Goal: Subscribe to service/newsletter

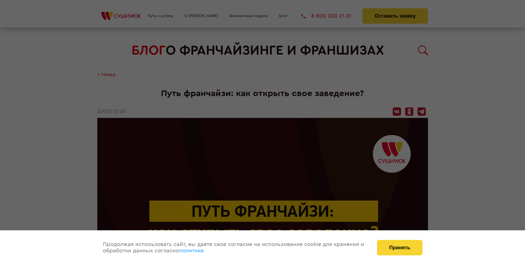
scroll to position [912, 0]
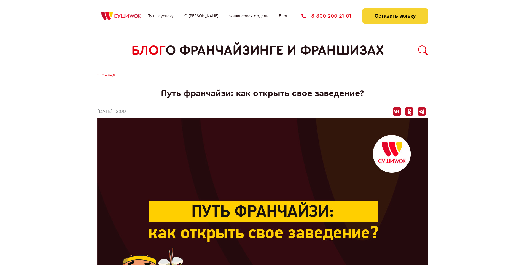
scroll to position [912, 0]
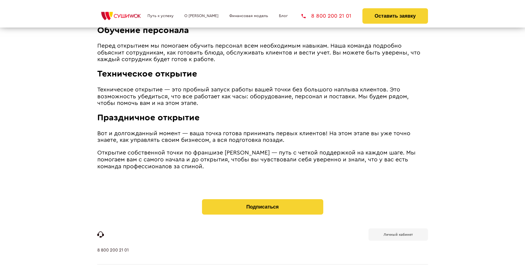
click at [398, 233] on b "Личный кабинет" at bounding box center [398, 235] width 29 height 4
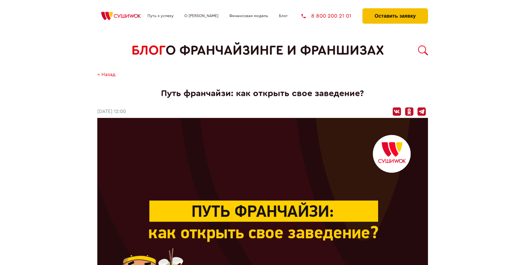
click at [395, 10] on button "Оставить заявку" at bounding box center [394, 15] width 65 height 15
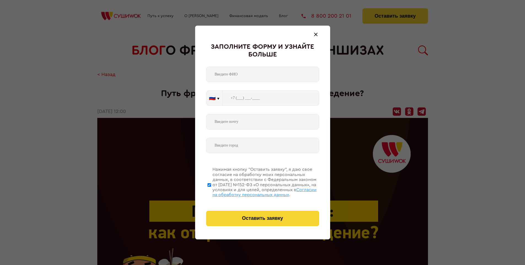
click at [255, 192] on span "Согласии на обработку персональных данных" at bounding box center [264, 192] width 104 height 9
click at [211, 192] on input "Нажимая кнопку “Оставить заявку”, я даю свое согласие на обработку моих персона…" at bounding box center [209, 185] width 4 height 44
checkbox input "false"
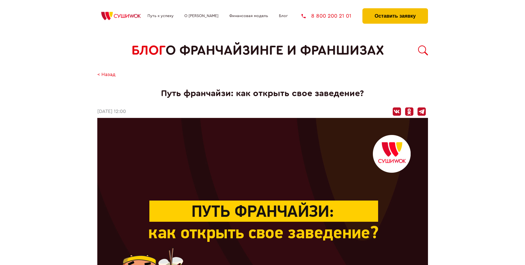
click at [395, 10] on button "Оставить заявку" at bounding box center [394, 15] width 65 height 15
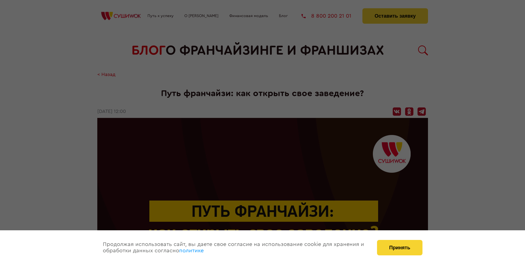
scroll to position [912, 0]
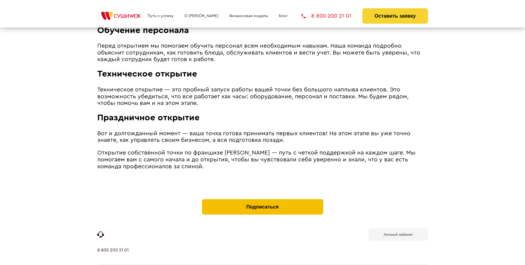
click at [262, 199] on button "Подписаться" at bounding box center [262, 206] width 121 height 15
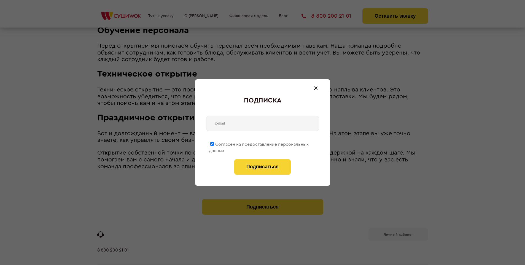
click at [259, 143] on span "Согласен на предоставление персональных данных" at bounding box center [259, 147] width 100 height 11
click at [214, 143] on input "Согласен на предоставление персональных данных" at bounding box center [212, 144] width 4 height 4
checkbox input "false"
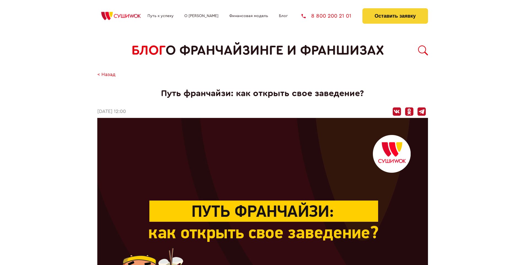
scroll to position [912, 0]
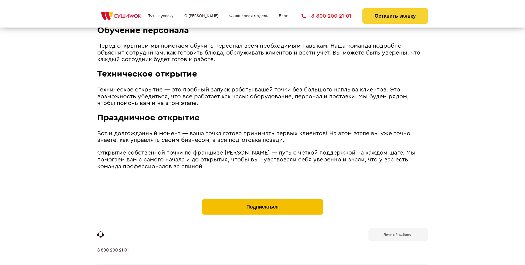
click at [262, 199] on button "Подписаться" at bounding box center [262, 206] width 121 height 15
